Goal: Task Accomplishment & Management: Use online tool/utility

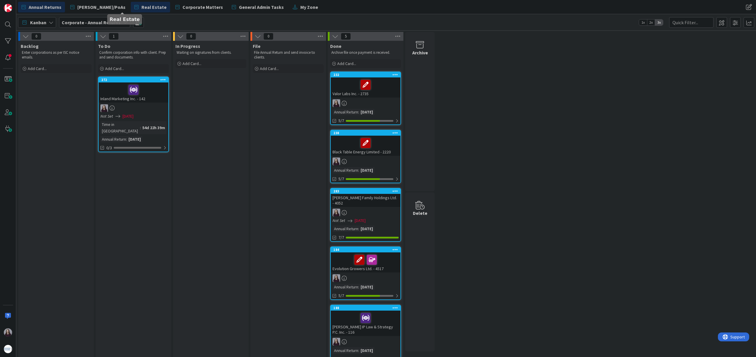
click at [142, 8] on span "Real Estate" at bounding box center [154, 7] width 25 height 7
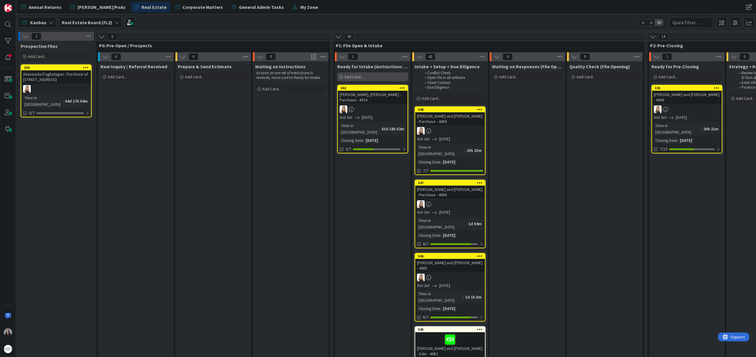
click at [372, 78] on div "Add Card..." at bounding box center [372, 76] width 71 height 9
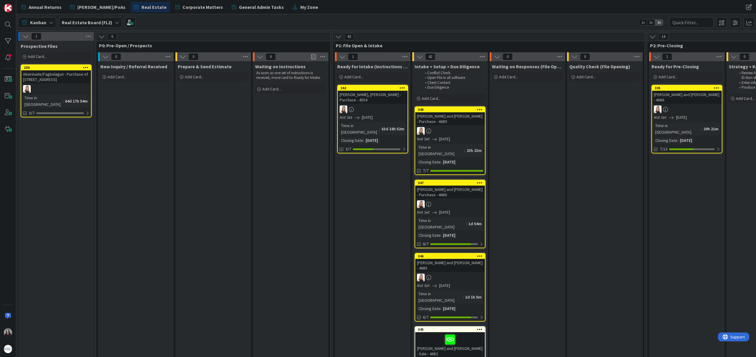
click at [385, 137] on link "262 [PERSON_NAME], [PERSON_NAME] - Purchase - 4554 Not Set [DATE] Time in [GEOG…" at bounding box center [372, 119] width 71 height 69
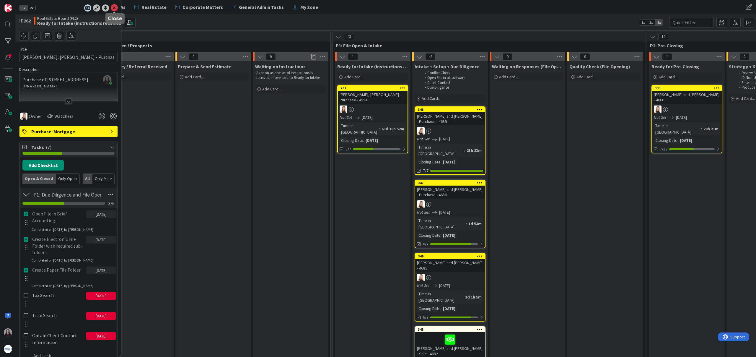
click at [114, 6] on icon at bounding box center [114, 7] width 7 height 7
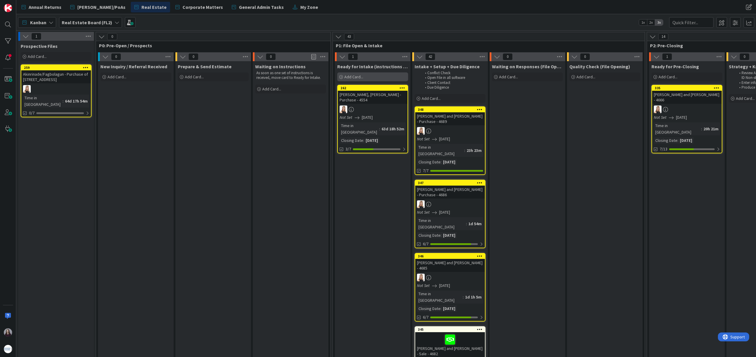
click at [356, 76] on span "Add Card..." at bounding box center [353, 76] width 19 height 5
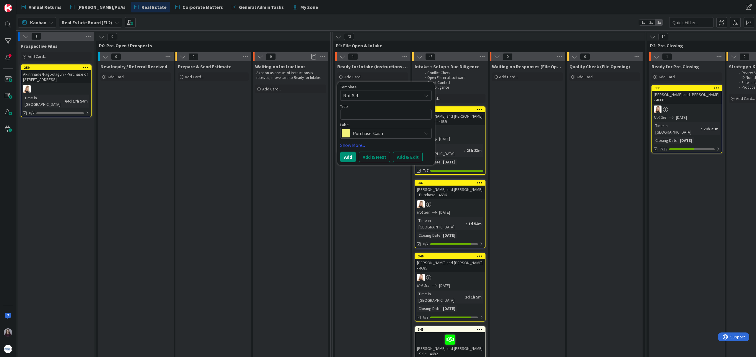
click at [374, 97] on span "Not Set" at bounding box center [380, 96] width 74 height 8
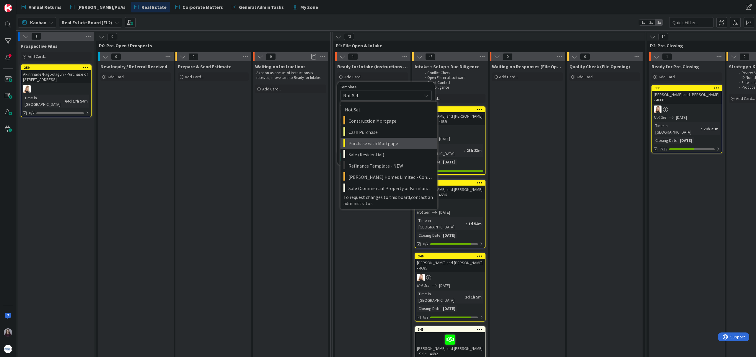
click at [376, 145] on span "Purchase with Mortgage" at bounding box center [391, 143] width 84 height 8
type textarea "x"
type textarea "Purchase with Mortgage"
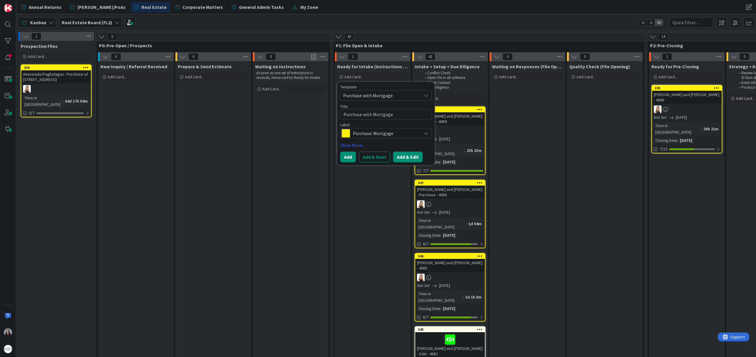
click at [406, 160] on button "Add & Edit" at bounding box center [408, 157] width 30 height 11
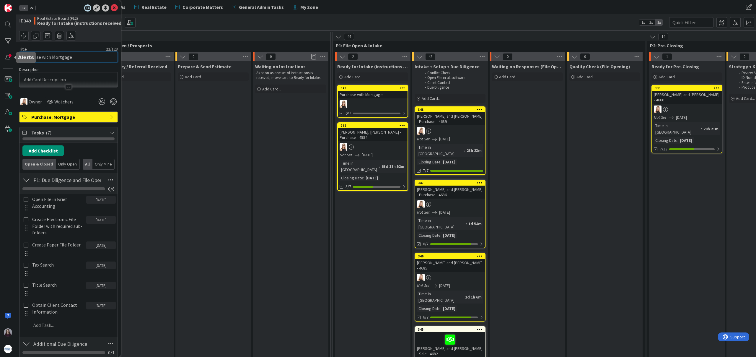
drag, startPoint x: 75, startPoint y: 57, endPoint x: 0, endPoint y: 58, distance: 75.0
click at [0, 56] on div "1x 2x ID 349 Real Estate Board (FL2) Ready for Intake (instructions received) T…" at bounding box center [8, 178] width 16 height 357
type input "G"
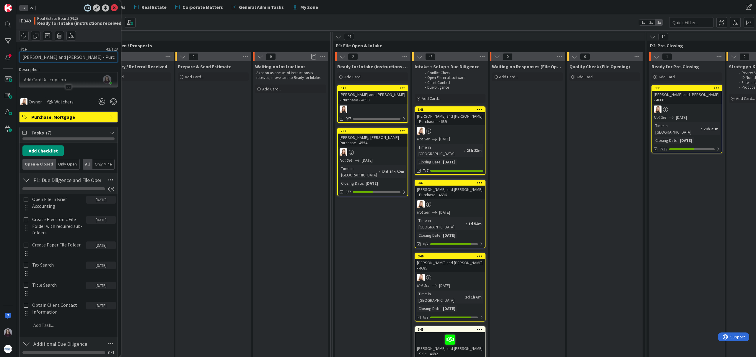
type input "[PERSON_NAME] and [PERSON_NAME] - Purchase - 4690"
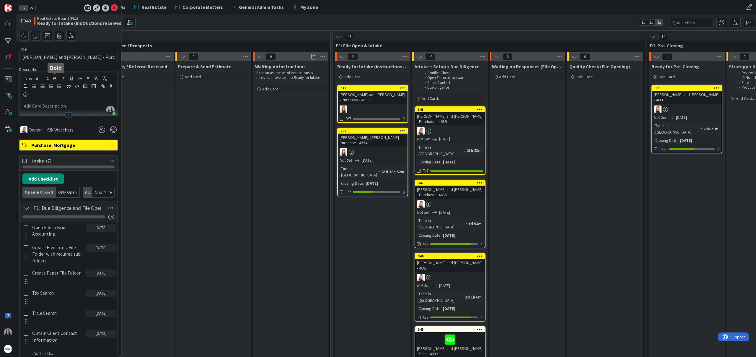
click at [52, 79] on div "[PERSON_NAME] joined 10 m ago" at bounding box center [68, 93] width 98 height 43
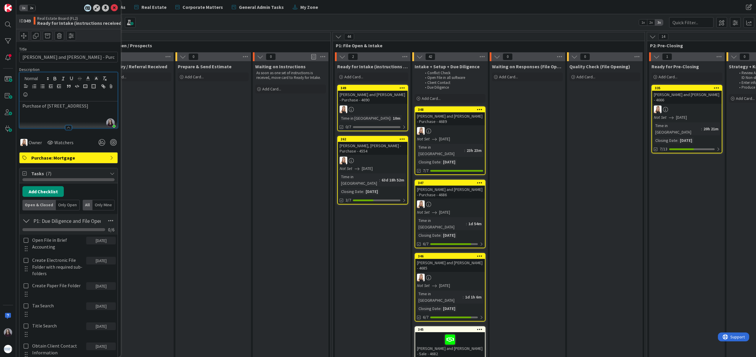
scroll to position [40, 0]
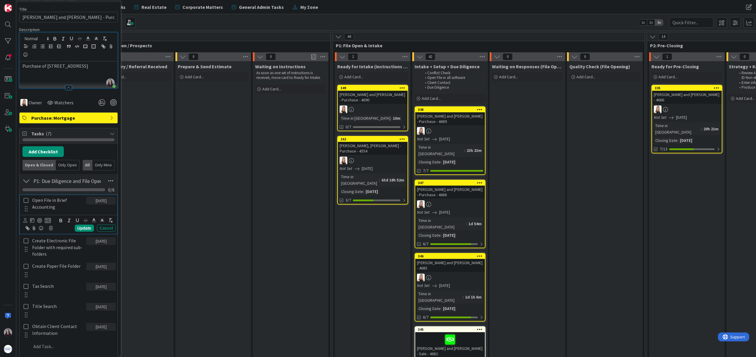
click at [25, 200] on icon at bounding box center [26, 200] width 7 height 5
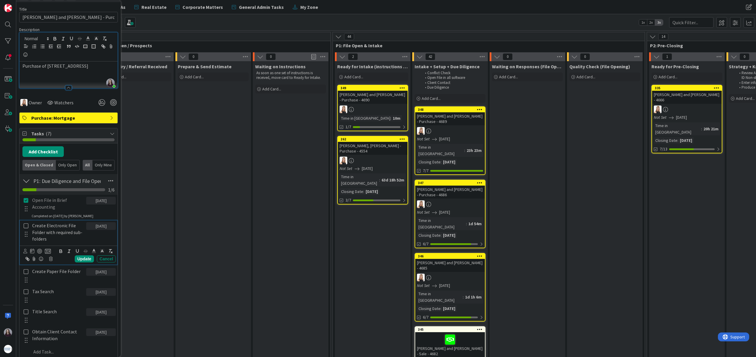
click at [25, 224] on icon at bounding box center [26, 225] width 7 height 5
click at [27, 256] on icon at bounding box center [26, 256] width 7 height 5
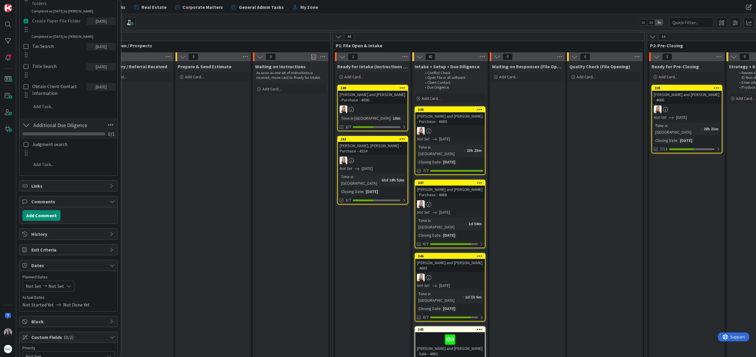
scroll to position [277, 0]
click at [66, 284] on icon at bounding box center [68, 284] width 5 height 5
click at [103, 305] on div "Not Started Yet Not Done Yet" at bounding box center [68, 302] width 92 height 7
click at [64, 281] on div "Not Set Not Set" at bounding box center [48, 283] width 52 height 11
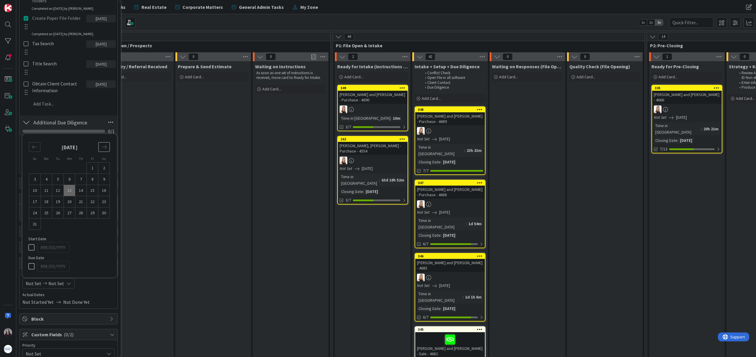
click at [106, 148] on icon "Move forward to switch to the next month." at bounding box center [104, 147] width 5 height 3
click at [106, 148] on div "Su Mo Tu We Th Fr Sa [DATE] 1 2 3 4 5 6 7 8 9 10 11 12 13 14 15 16 17 18 19 20 …" at bounding box center [69, 211] width 95 height 132
click at [105, 156] on icon "Move forward to switch to the next month." at bounding box center [104, 158] width 6 height 6
click at [71, 181] on td "1" at bounding box center [70, 179] width 12 height 11
type input "[DATE]"
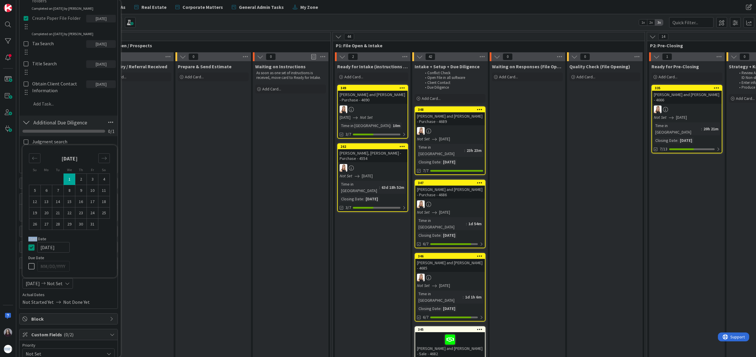
click at [71, 181] on td "1" at bounding box center [70, 179] width 12 height 11
type input "[DATE]"
click at [32, 248] on icon at bounding box center [32, 247] width 9 height 7
click at [87, 251] on div at bounding box center [74, 247] width 74 height 11
click at [97, 303] on div "Not Started Yet Not Done Yet" at bounding box center [68, 300] width 92 height 7
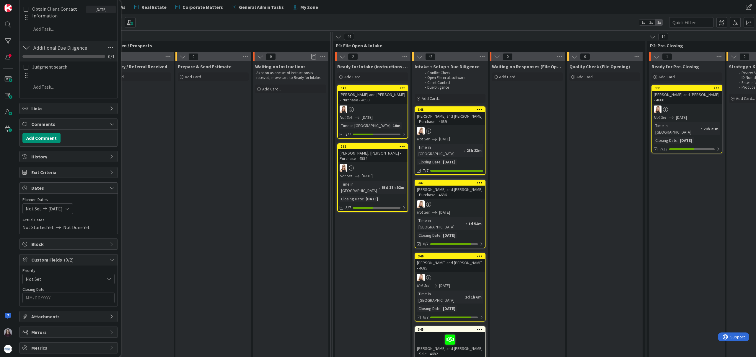
scroll to position [354, 0]
click at [90, 297] on input "MM/DD/YYYY" at bounding box center [69, 297] width 86 height 10
click at [104, 311] on icon "Move forward to switch to the next month." at bounding box center [105, 312] width 6 height 6
click at [71, 332] on td "1" at bounding box center [70, 332] width 12 height 11
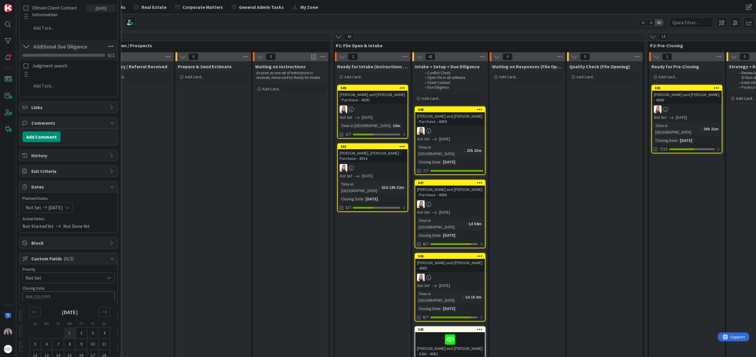
type input "[DATE]"
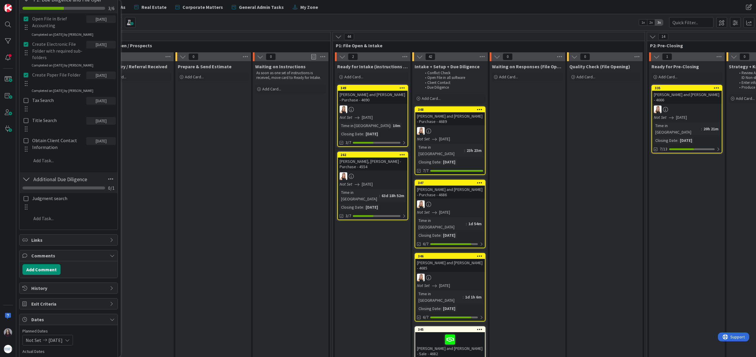
scroll to position [0, 0]
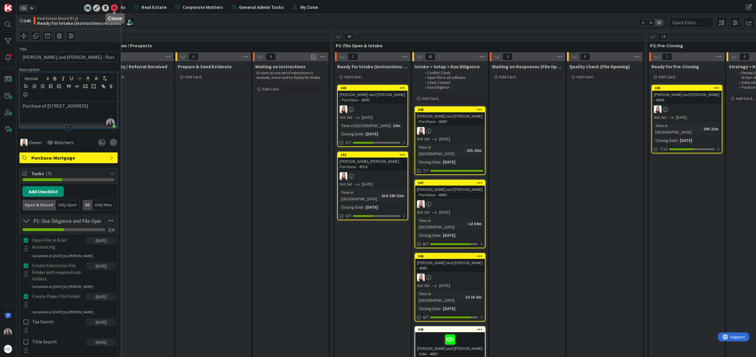
click at [112, 9] on icon at bounding box center [114, 7] width 7 height 7
